Goal: Obtain resource: Download file/media

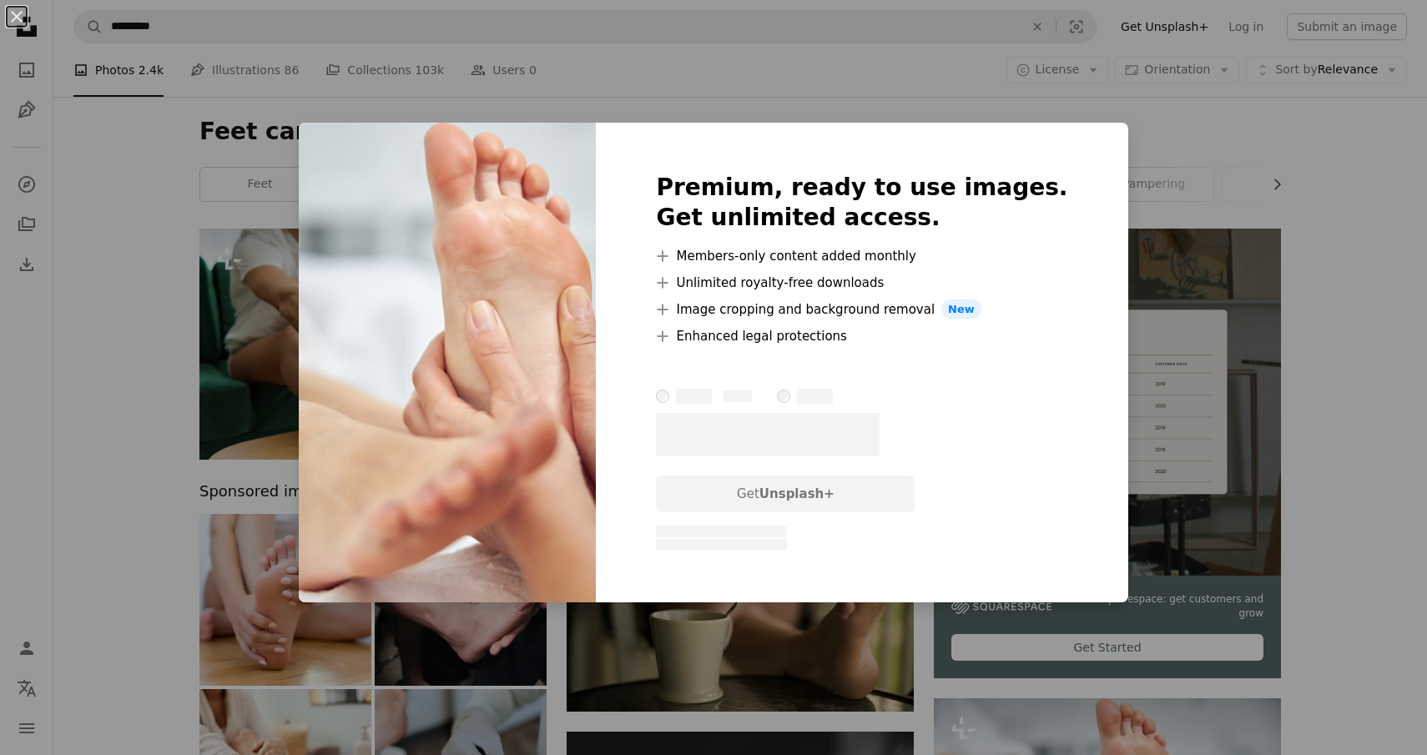
scroll to position [139, 0]
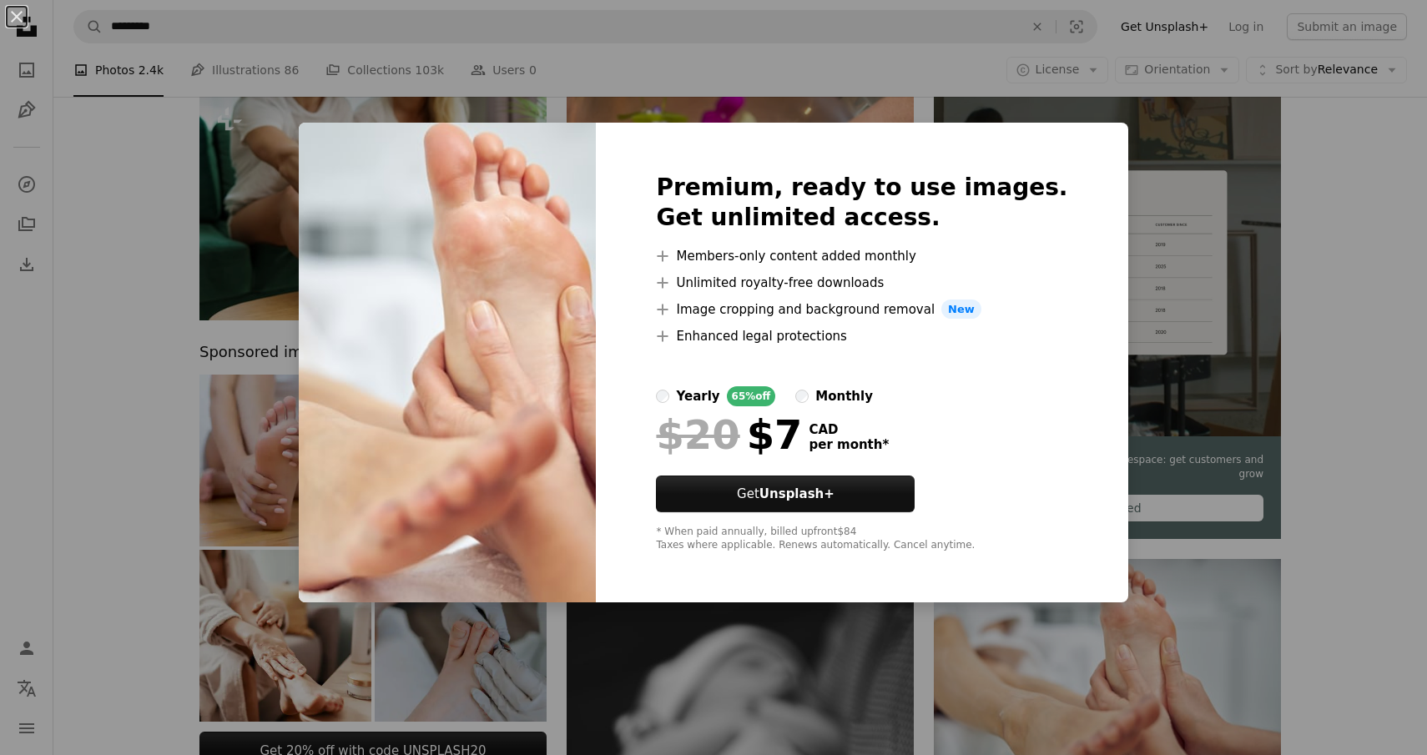
click at [1156, 110] on div "An X shape Premium, ready to use images. Get unlimited access. A plus sign Memb…" at bounding box center [713, 377] width 1427 height 755
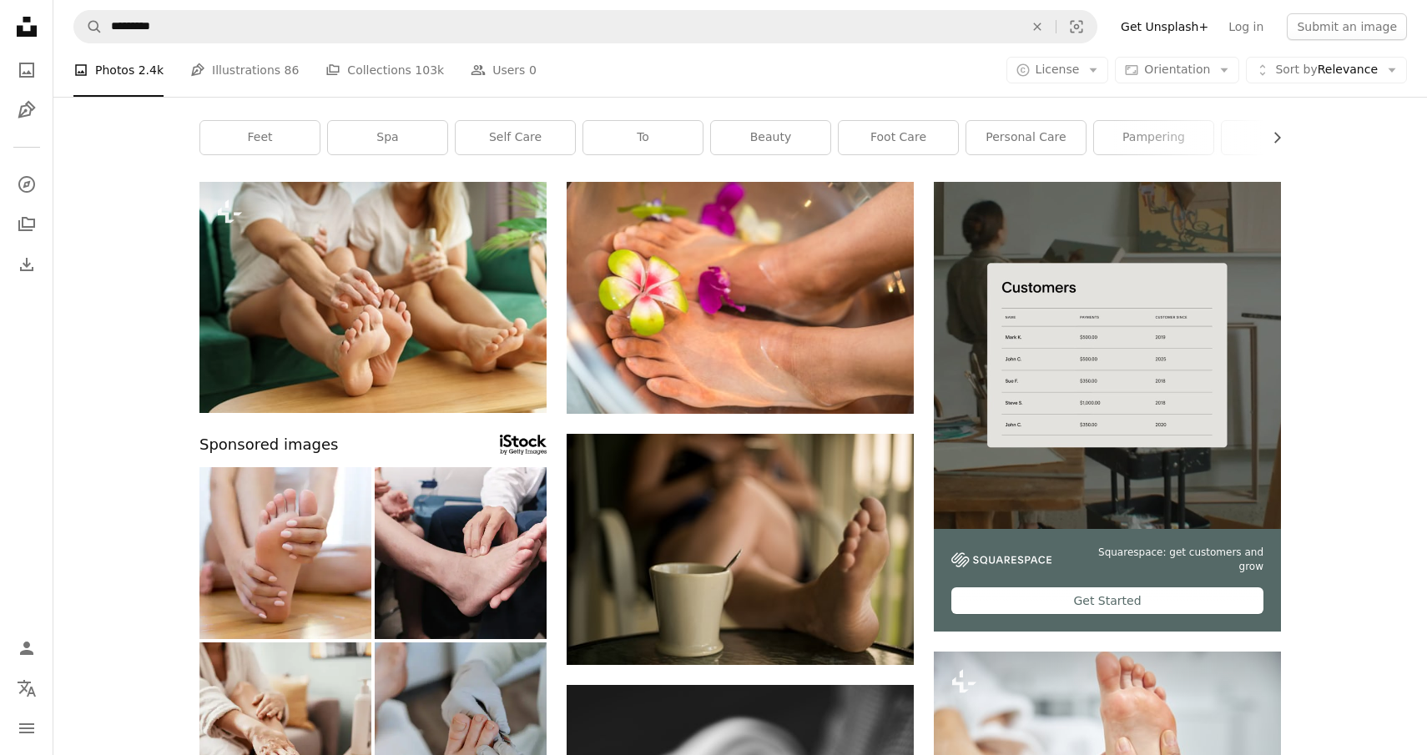
scroll to position [44, 0]
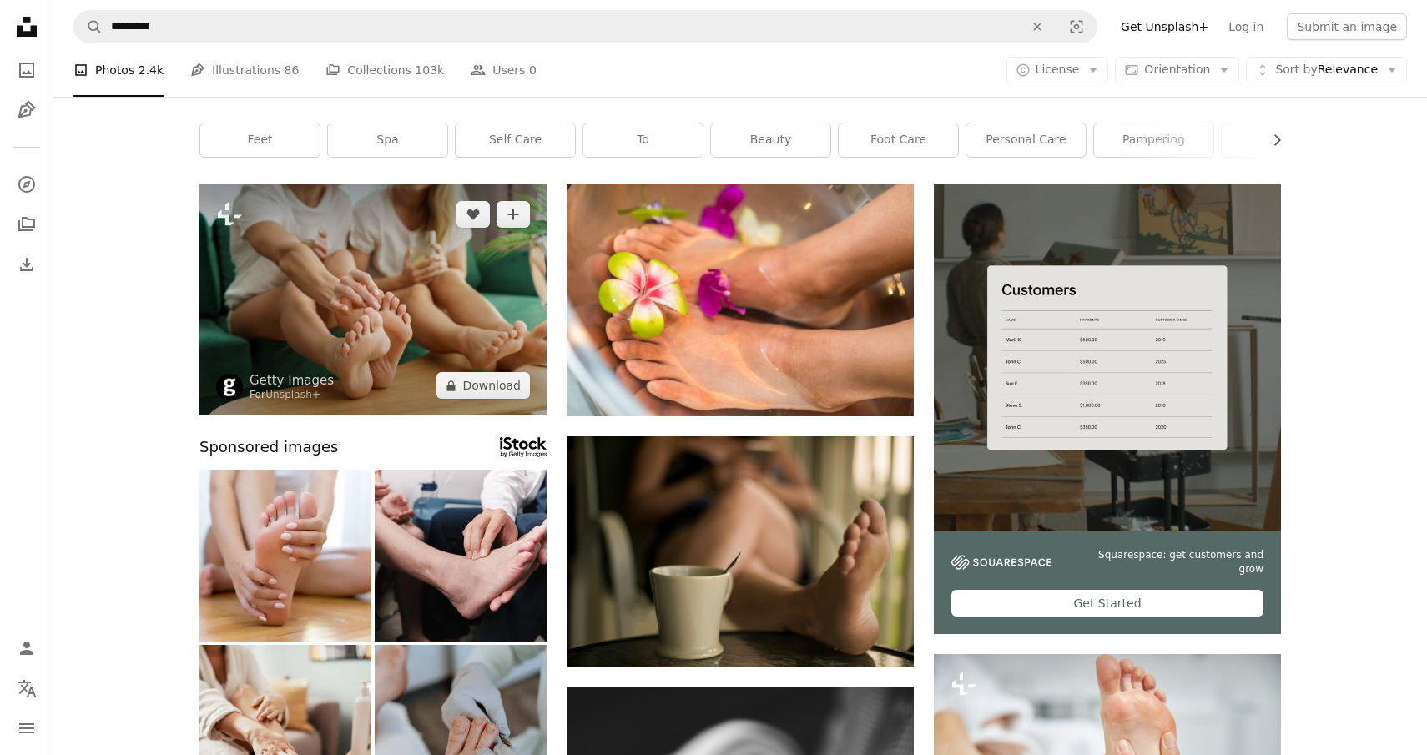
click at [353, 274] on img at bounding box center [372, 299] width 347 height 231
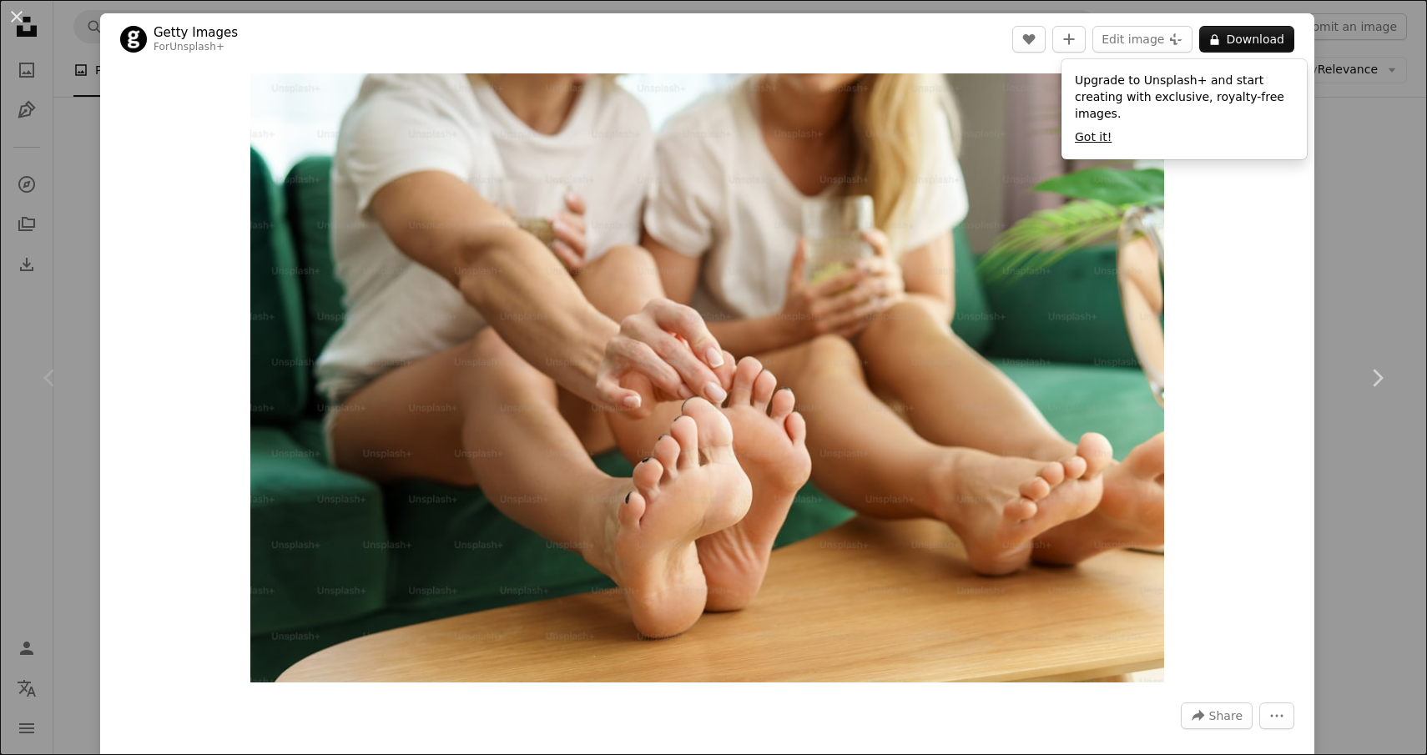
click at [1091, 138] on button "Got it!" at bounding box center [1092, 137] width 37 height 17
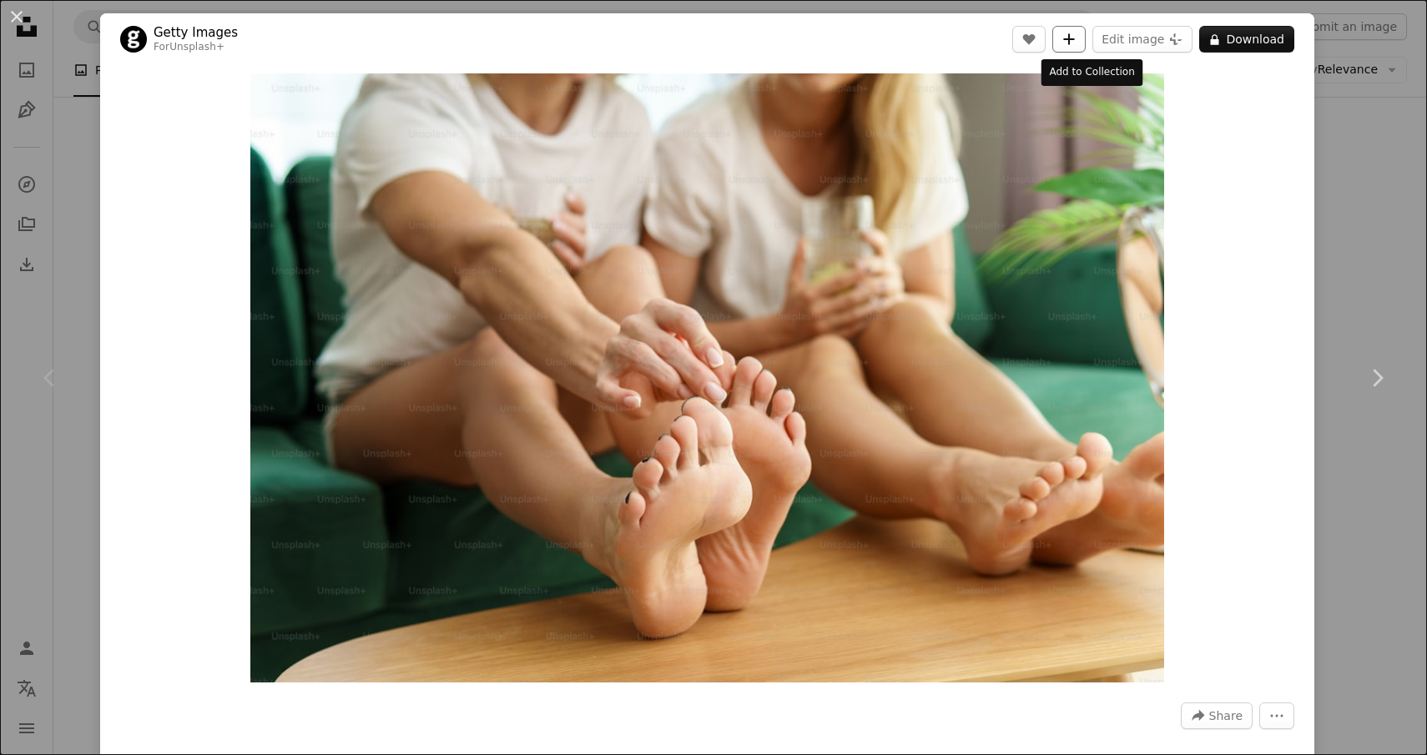
click at [1075, 42] on icon "A plus sign" at bounding box center [1068, 39] width 13 height 13
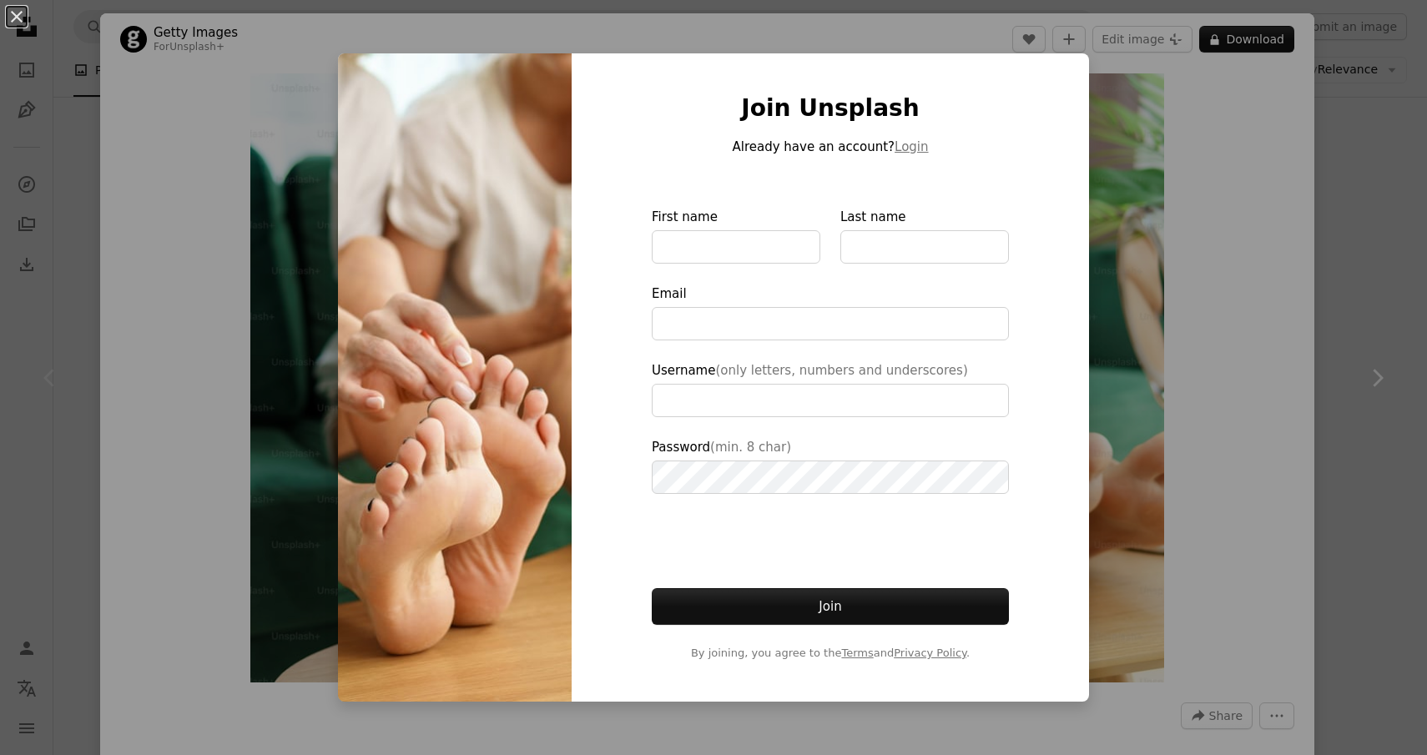
type input "**********"
click at [17, 15] on button "An X shape" at bounding box center [17, 17] width 20 height 20
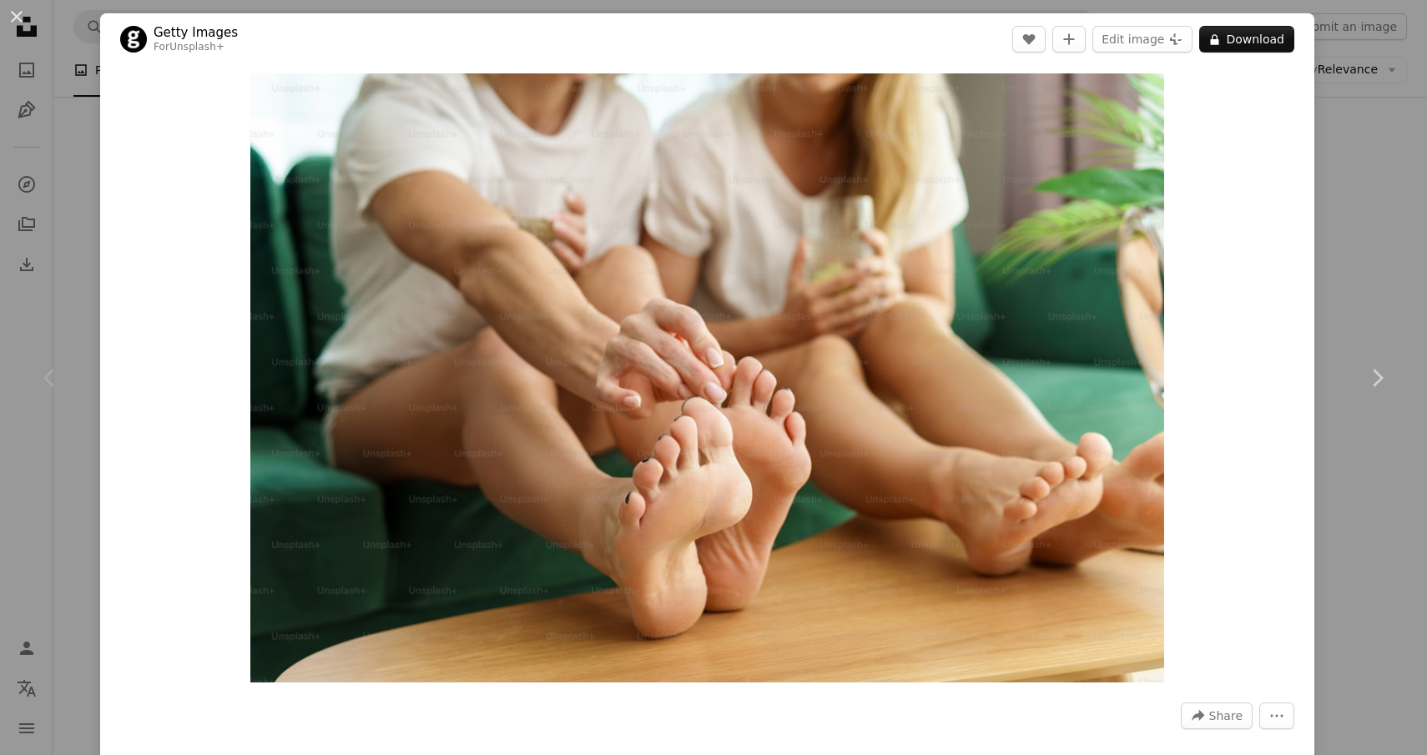
click at [17, 15] on button "An X shape" at bounding box center [17, 17] width 20 height 20
